Goal: Task Accomplishment & Management: Complete application form

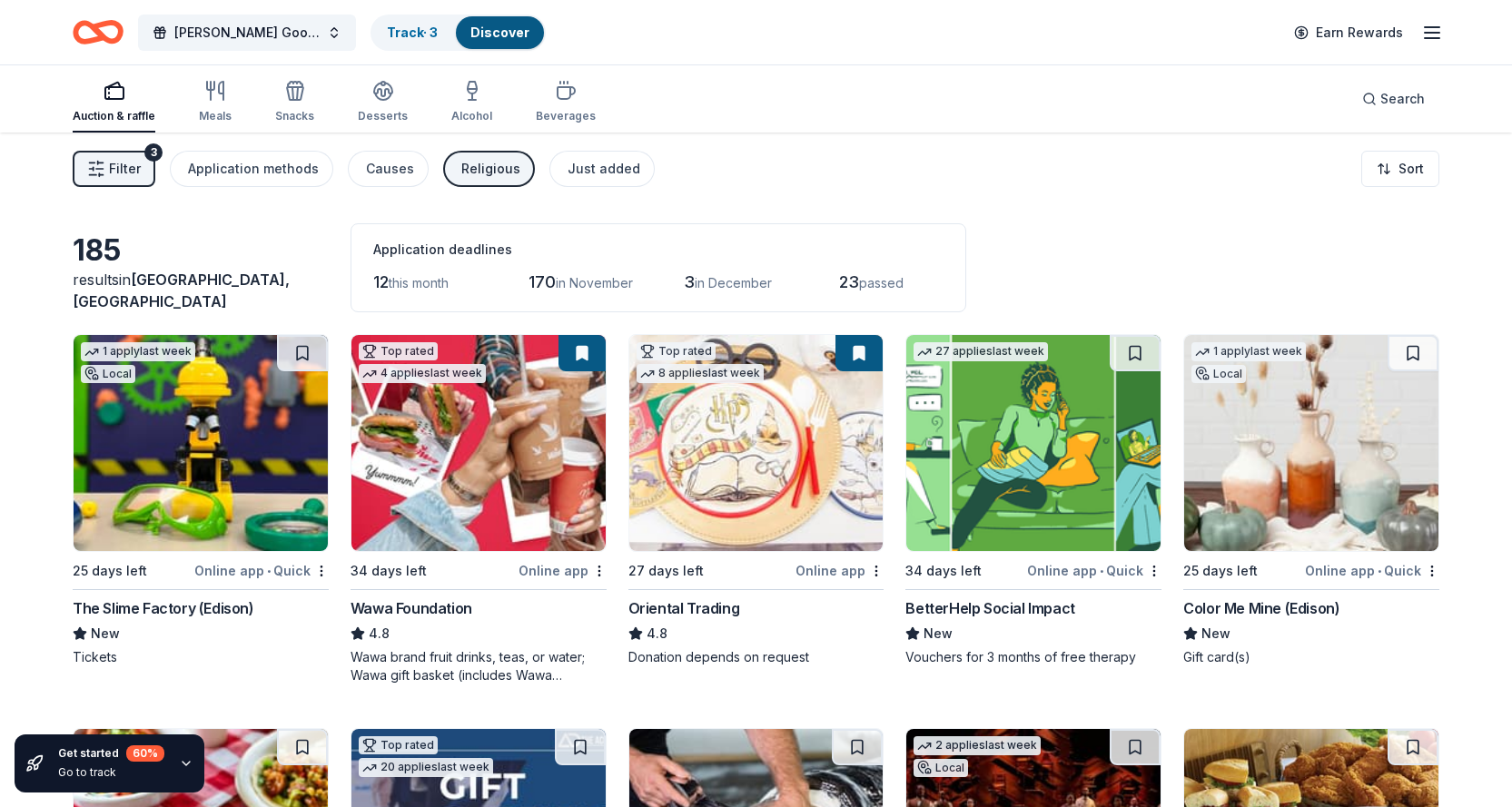
click at [438, 522] on img at bounding box center [479, 443] width 254 height 216
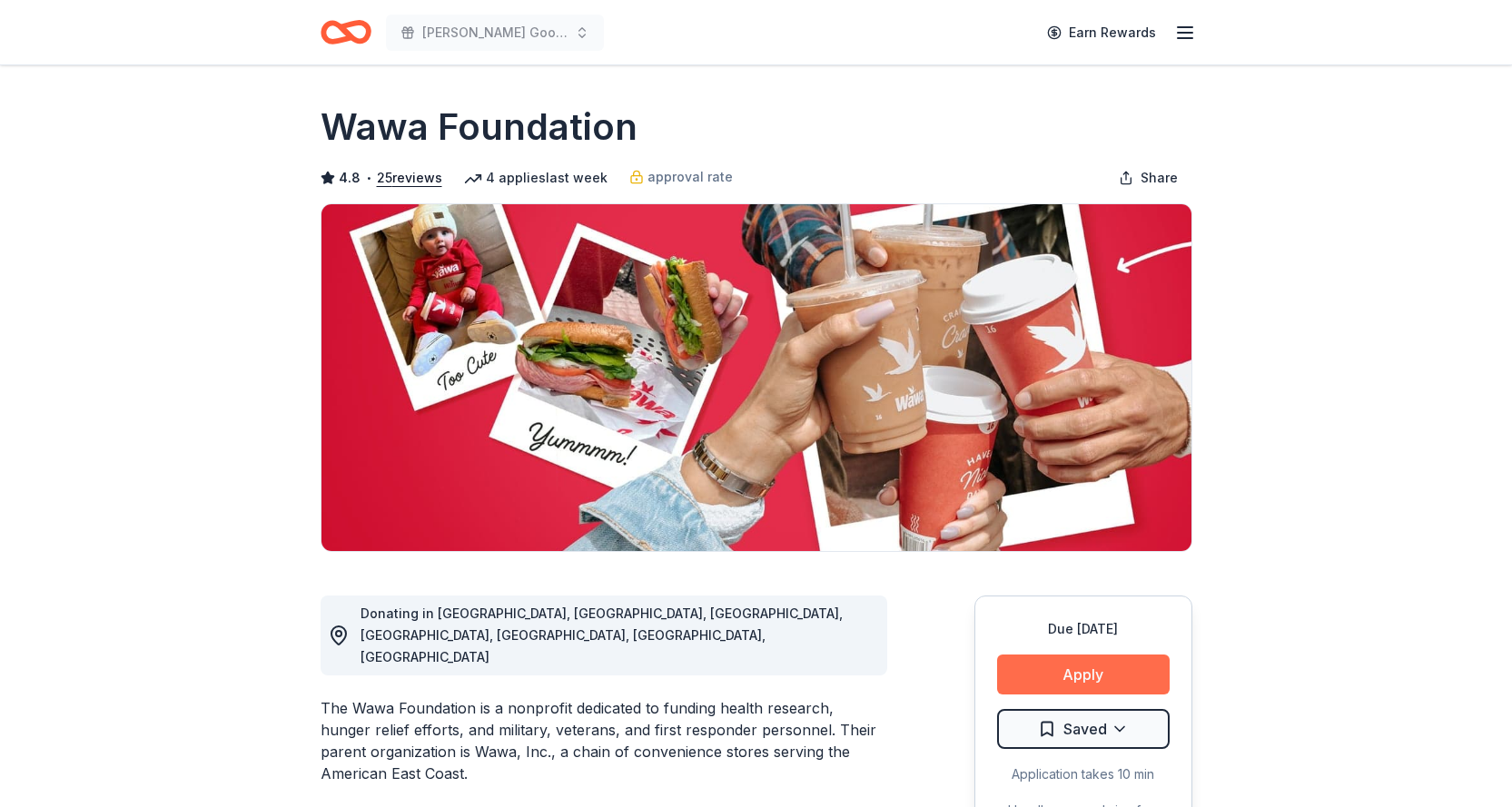
click at [1079, 669] on button "Apply" at bounding box center [1083, 674] width 172 height 39
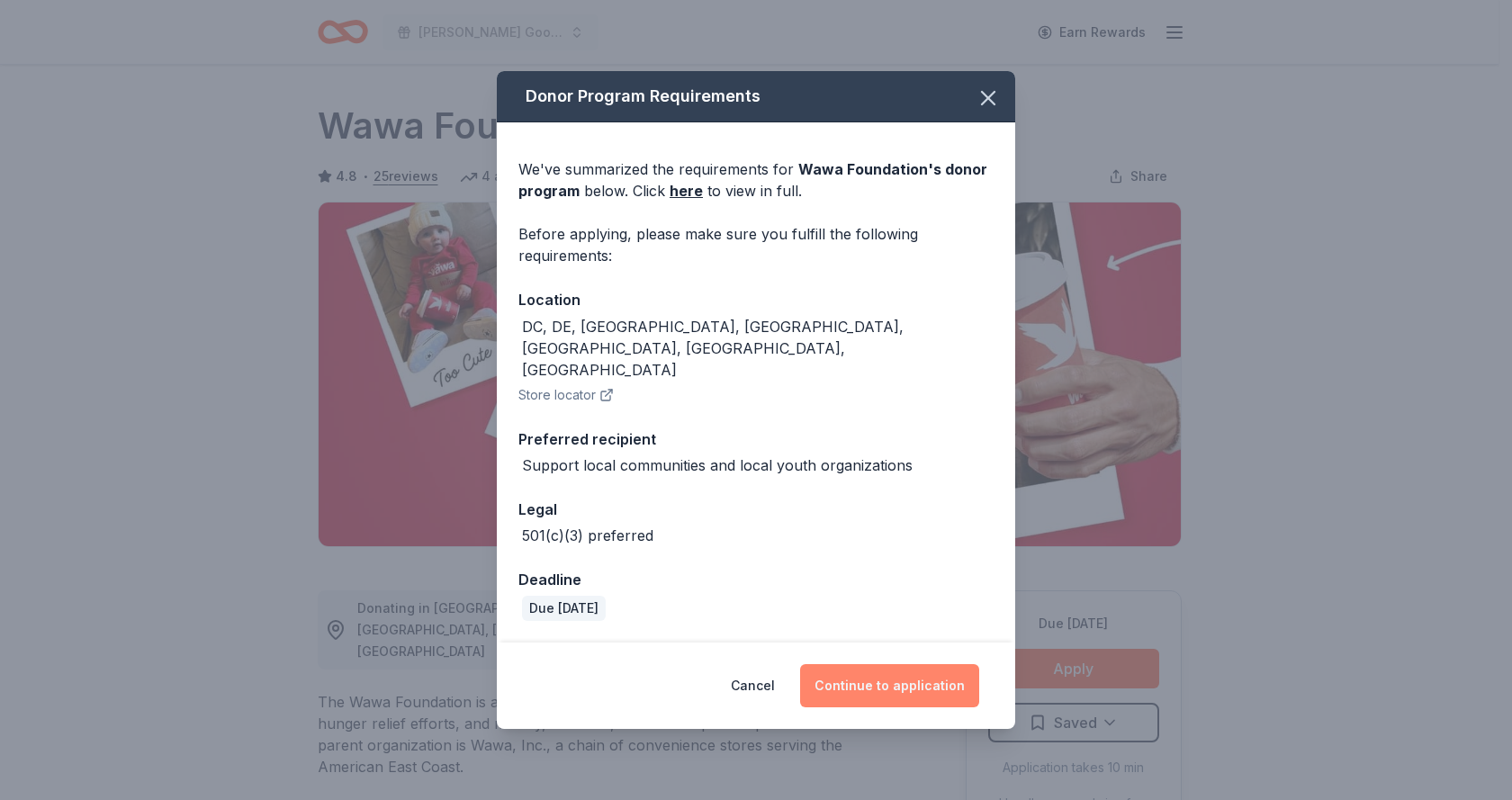
click at [904, 664] on button "Continue to application" at bounding box center [890, 685] width 179 height 43
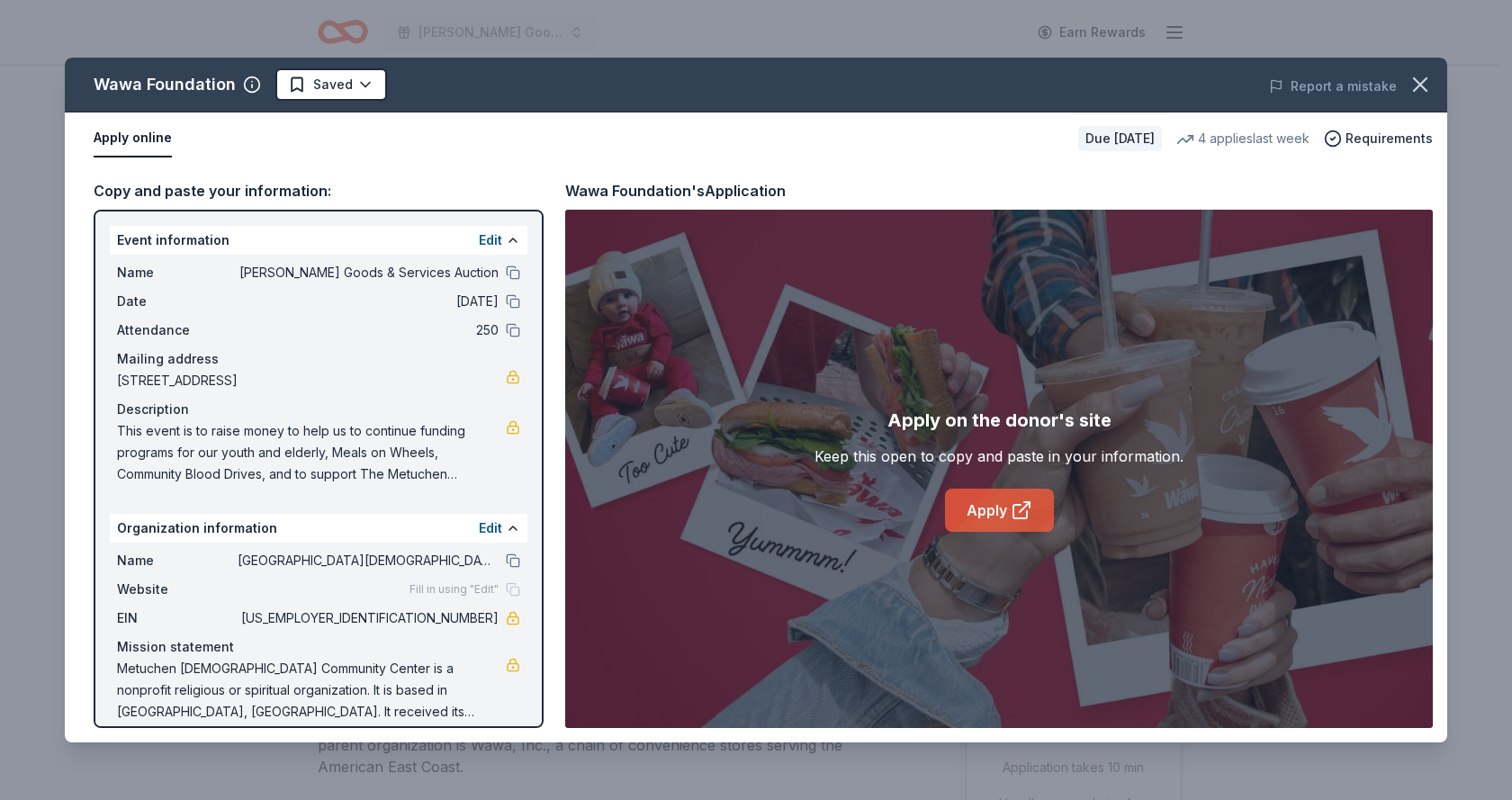
click at [998, 510] on link "Apply" at bounding box center [999, 510] width 109 height 43
